Goal: Transaction & Acquisition: Subscribe to service/newsletter

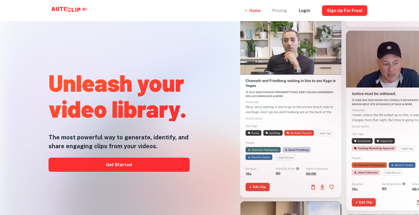
click at [285, 11] on div "Pricing" at bounding box center [279, 10] width 15 height 21
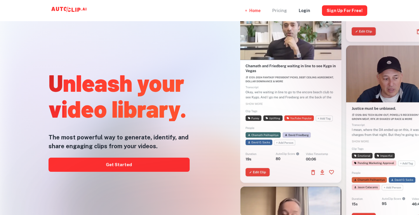
click at [284, 9] on div "Pricing" at bounding box center [279, 10] width 15 height 21
